Goal: Task Accomplishment & Management: Manage account settings

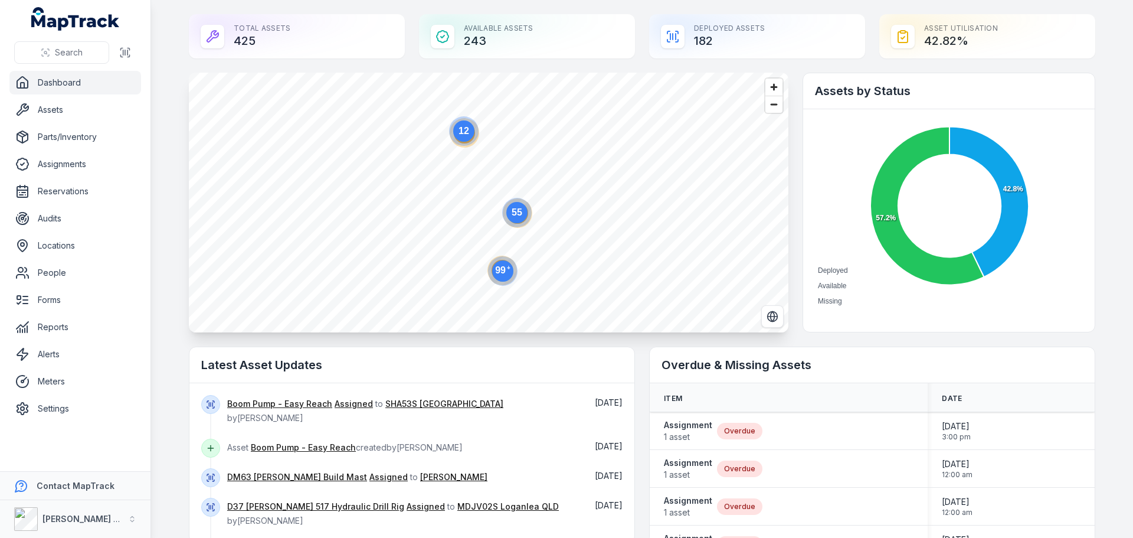
click at [68, 80] on link "Dashboard" at bounding box center [75, 83] width 132 height 24
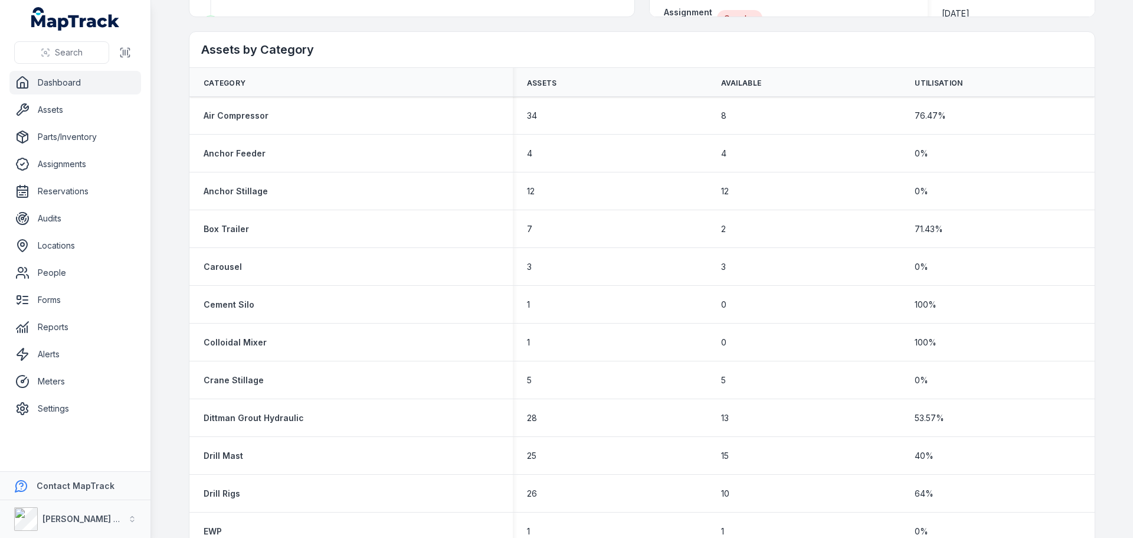
scroll to position [452, 0]
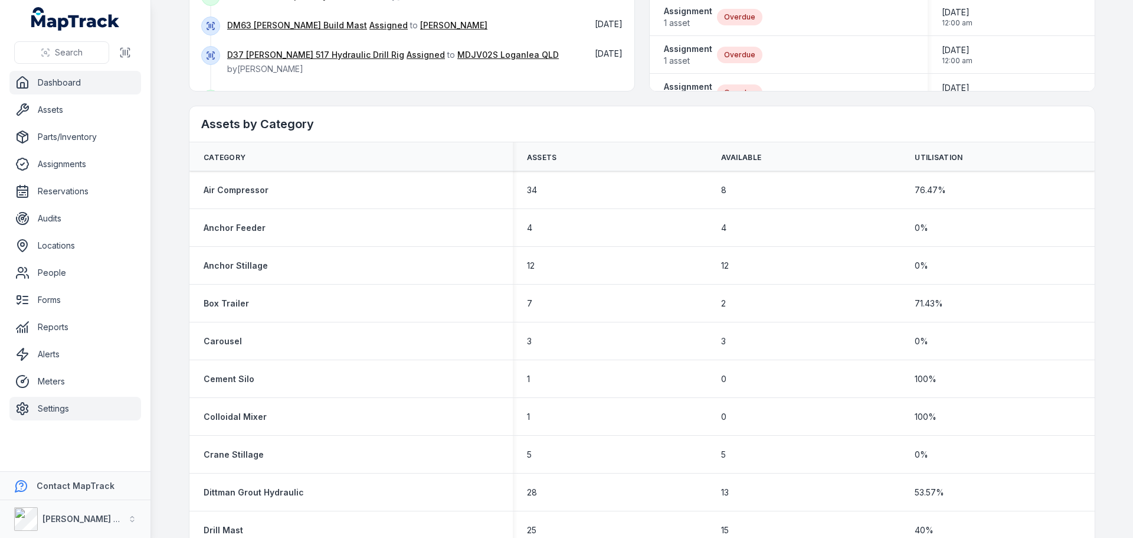
click at [57, 411] on link "Settings" at bounding box center [75, 409] width 132 height 24
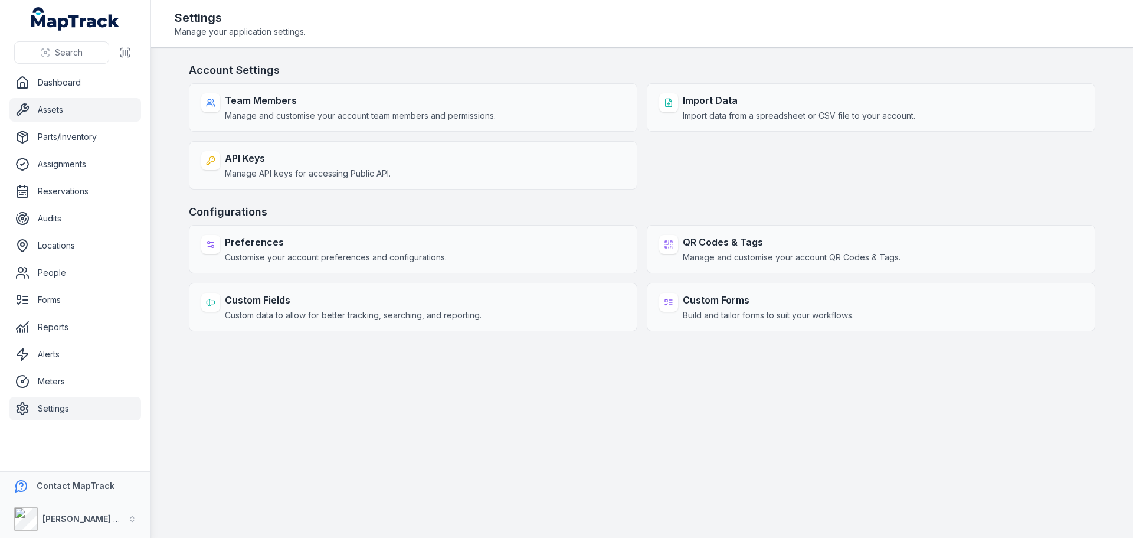
click at [50, 107] on link "Assets" at bounding box center [75, 110] width 132 height 24
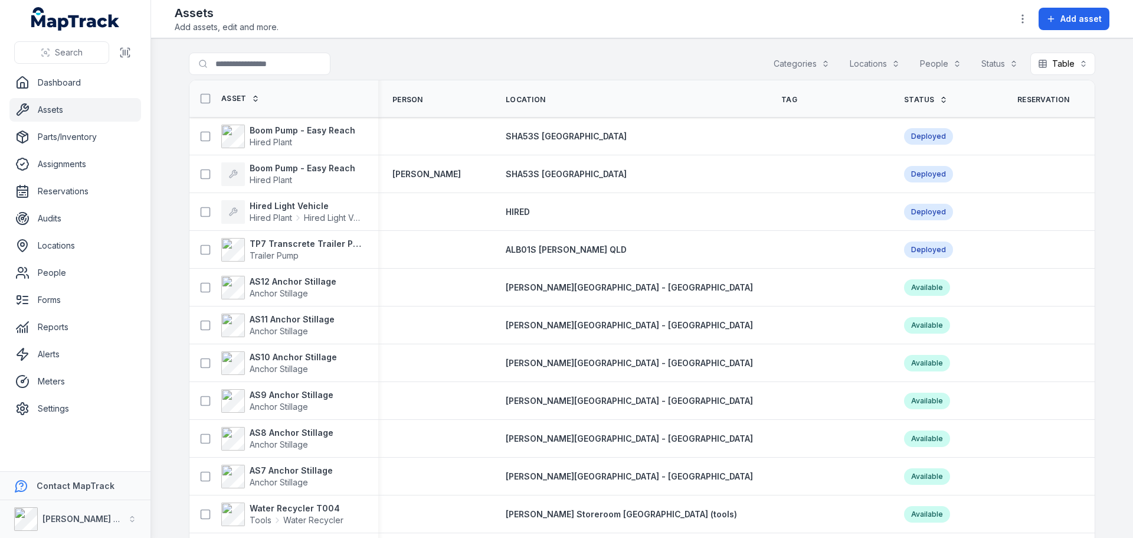
click at [45, 101] on link "Assets" at bounding box center [75, 110] width 132 height 24
click at [45, 112] on link "Assets" at bounding box center [75, 110] width 132 height 24
